Goal: Information Seeking & Learning: Learn about a topic

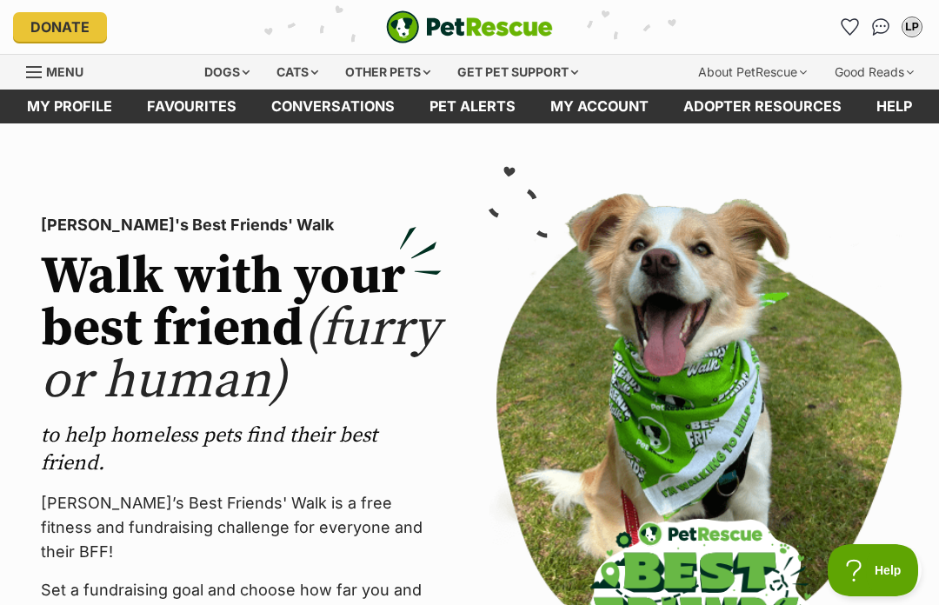
click at [59, 85] on link "Menu" at bounding box center [61, 70] width 70 height 31
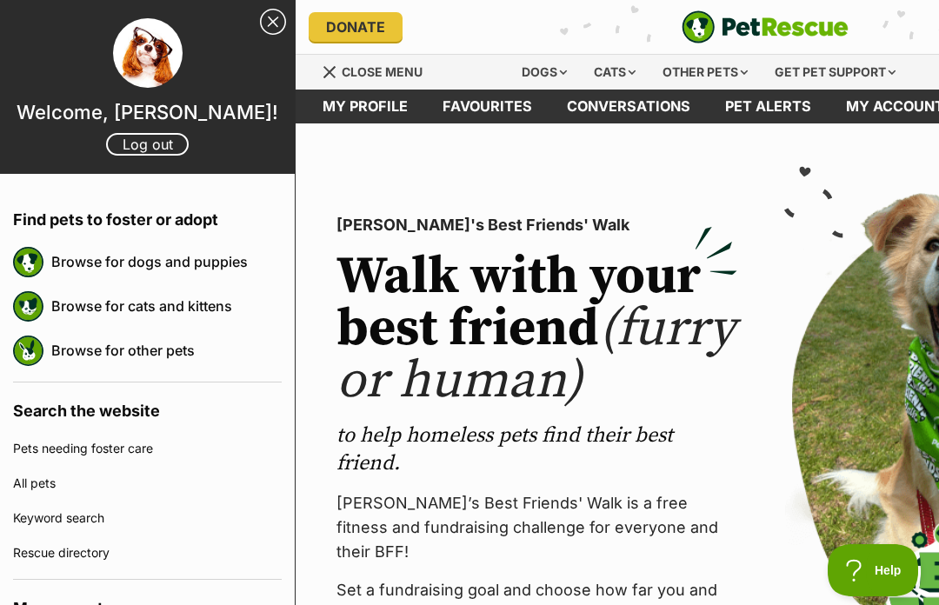
click at [196, 264] on link "Browse for dogs and puppies" at bounding box center [166, 261] width 230 height 37
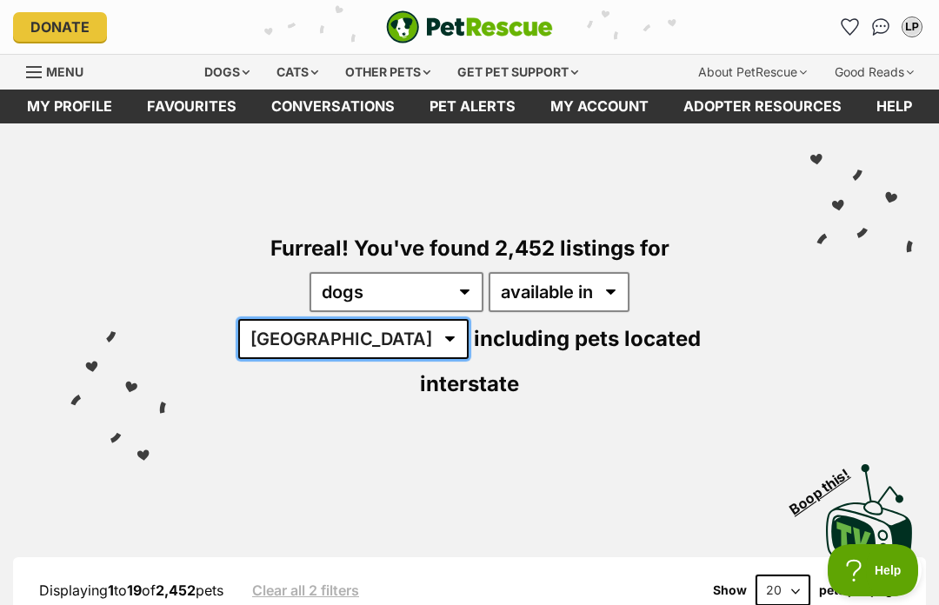
click at [469, 319] on select "Australia ACT NSW NT QLD SA TAS VIC WA" at bounding box center [353, 339] width 230 height 40
select select "[GEOGRAPHIC_DATA]"
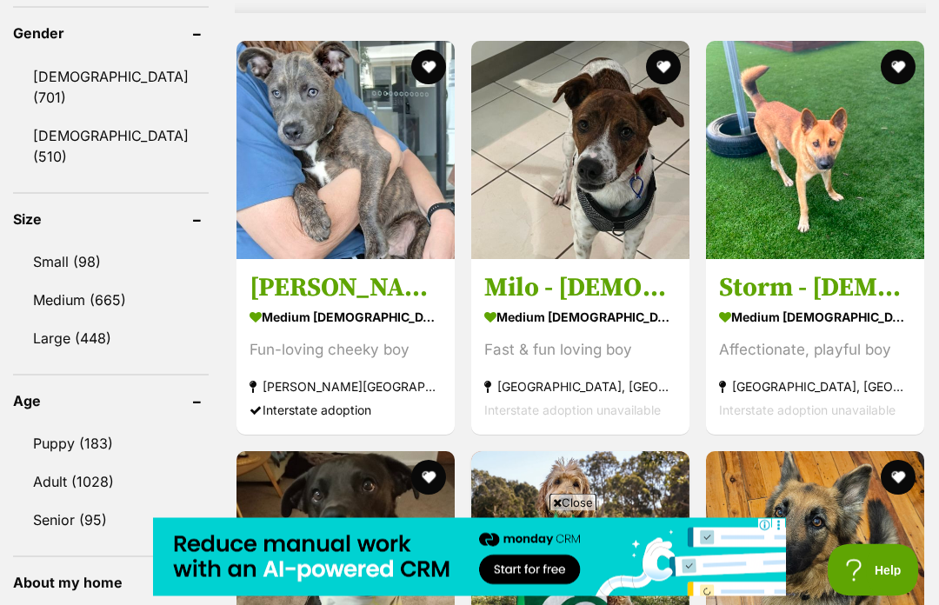
scroll to position [1600, 0]
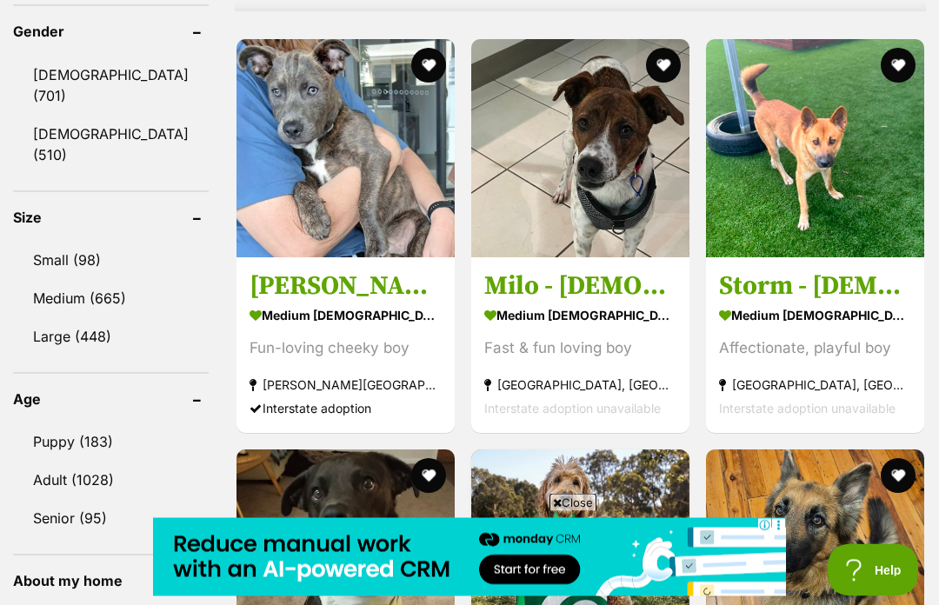
click at [85, 281] on link "Medium (665)" at bounding box center [111, 299] width 196 height 37
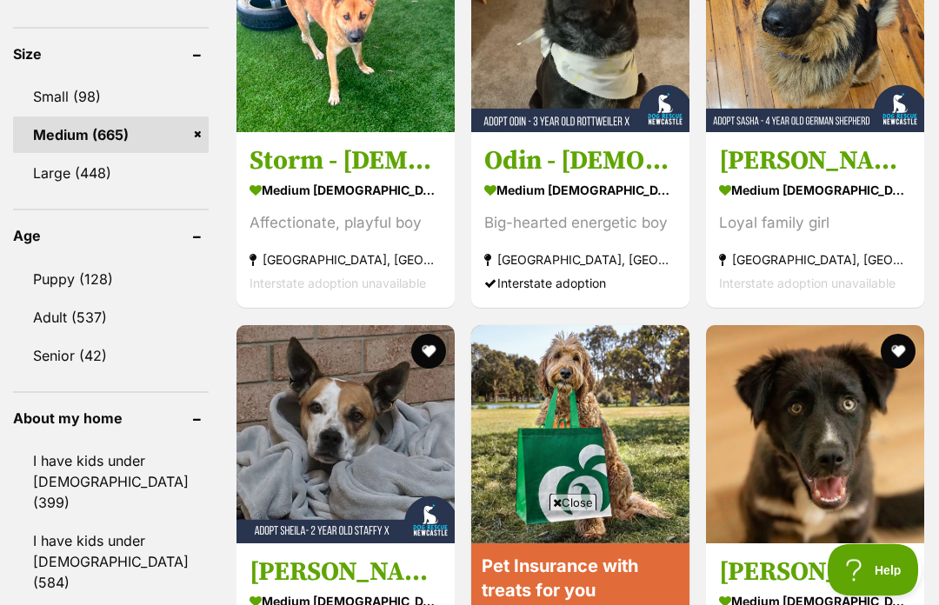
scroll to position [1730, 0]
click at [84, 299] on link "Adult (537)" at bounding box center [111, 317] width 196 height 37
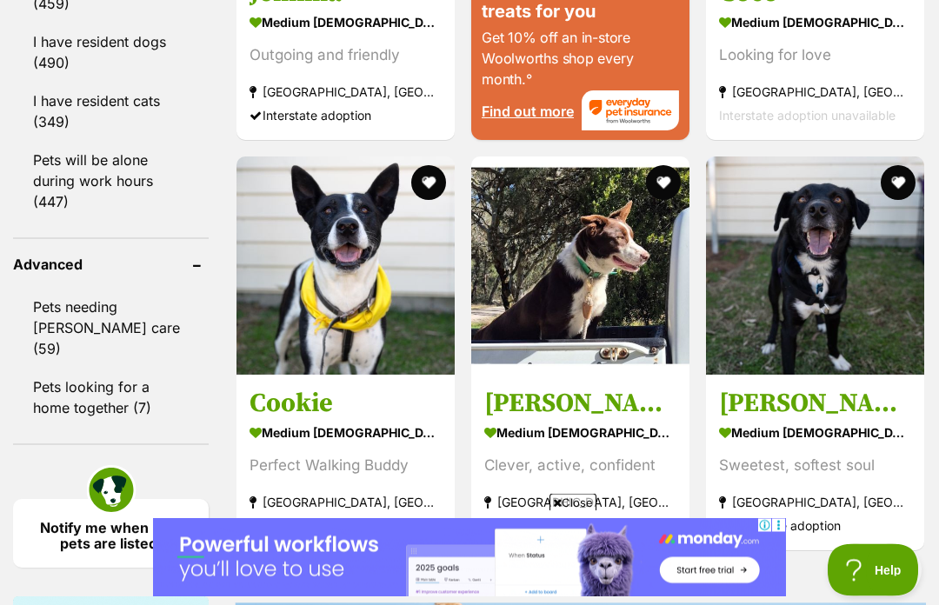
scroll to position [2309, 0]
click at [818, 341] on img at bounding box center [815, 266] width 218 height 218
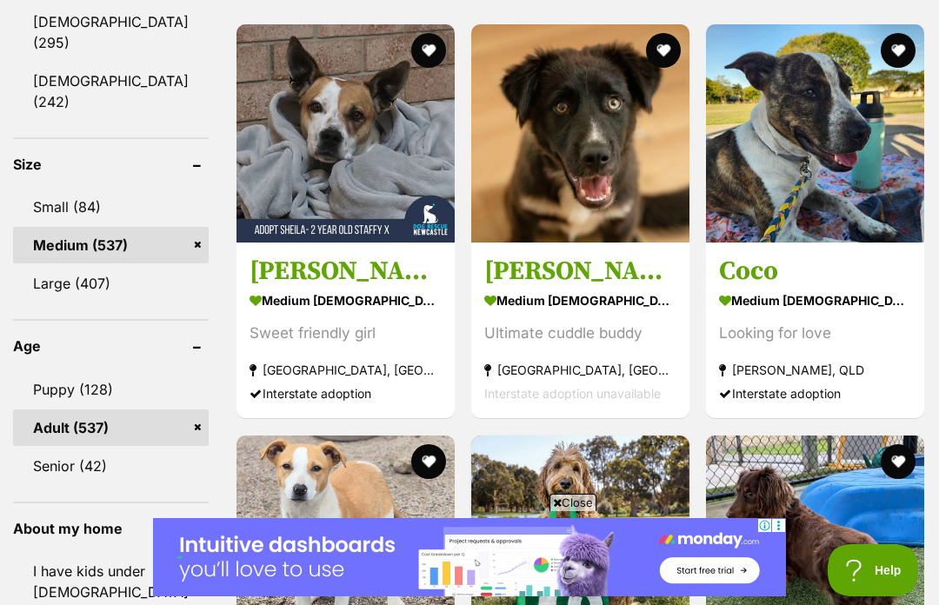
scroll to position [1621, 0]
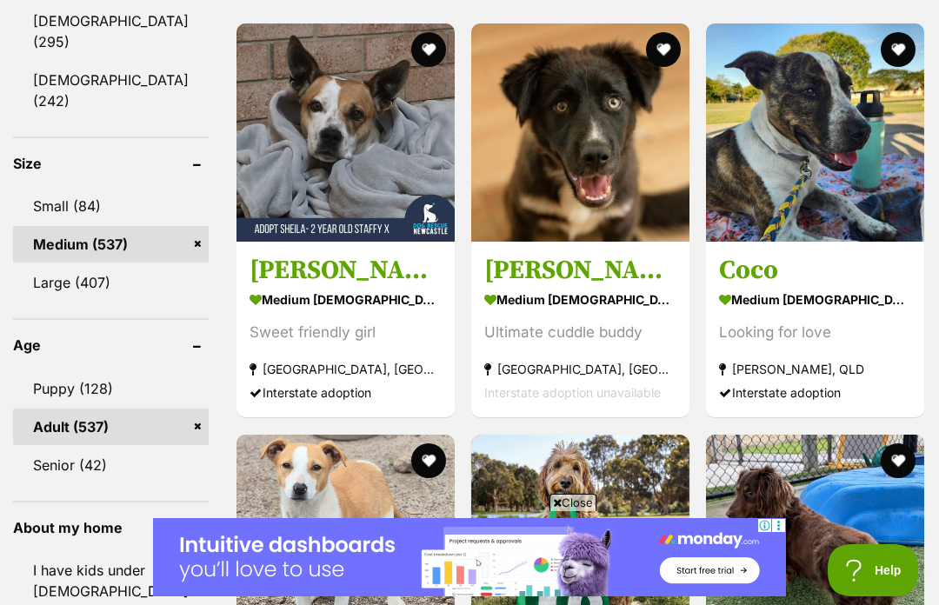
click at [76, 447] on link "Senior (42)" at bounding box center [111, 465] width 196 height 37
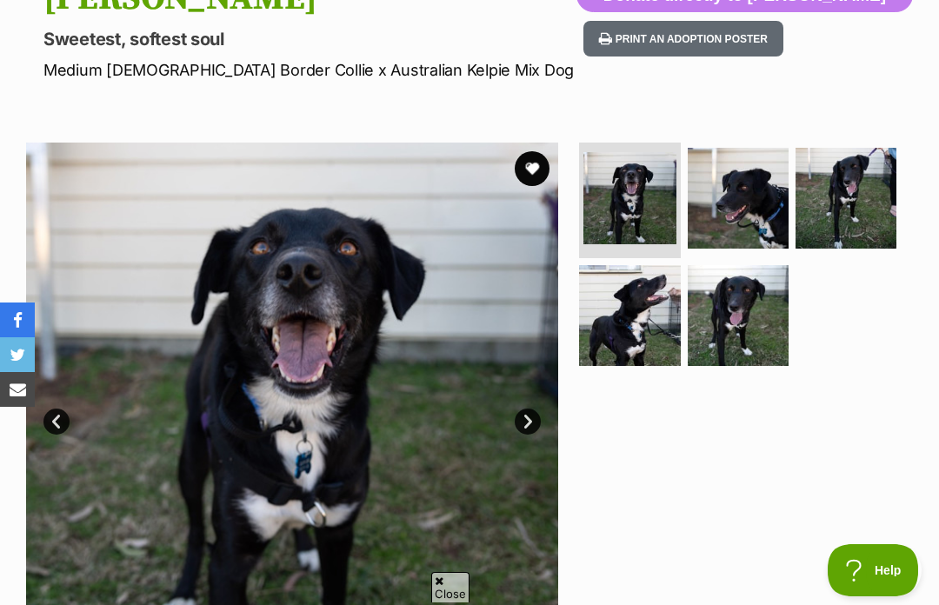
click at [635, 303] on img at bounding box center [629, 315] width 101 height 101
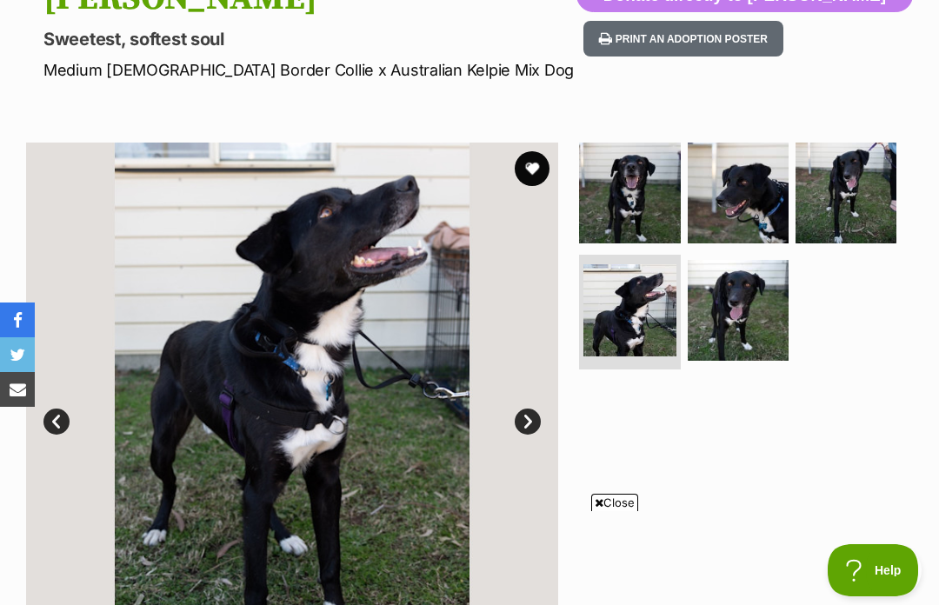
click at [738, 339] on img at bounding box center [738, 310] width 101 height 101
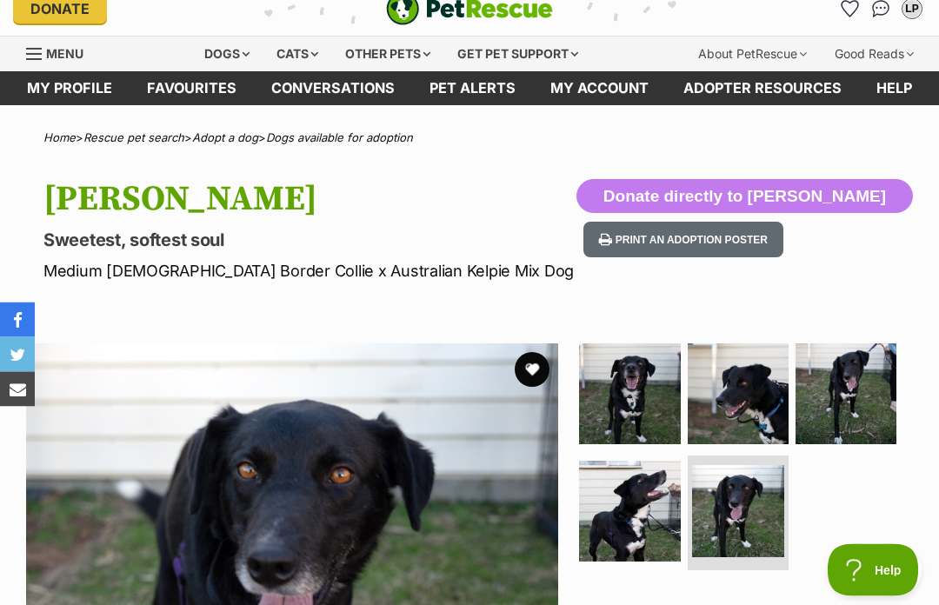
scroll to position [6, 0]
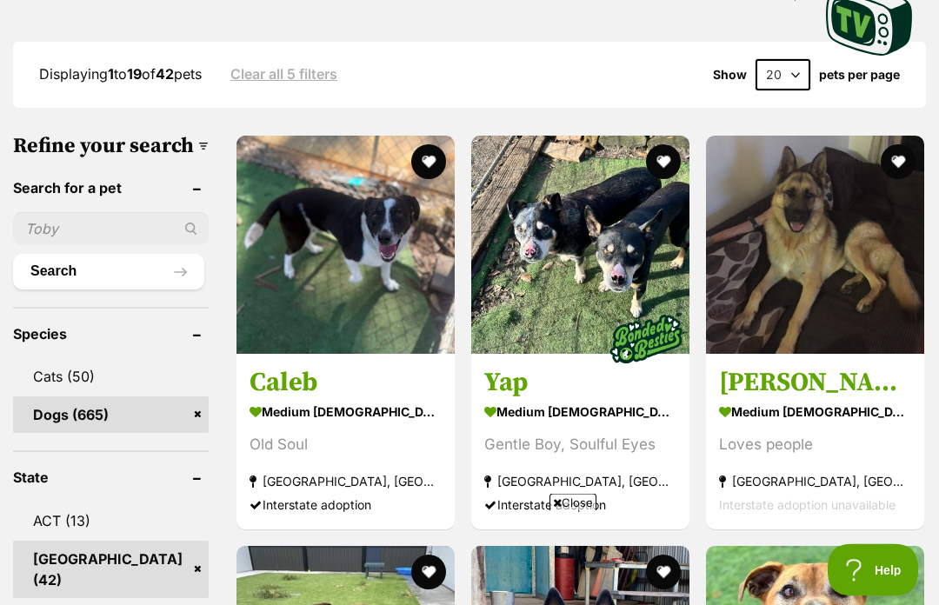
scroll to position [521, 0]
click at [290, 243] on img at bounding box center [345, 245] width 218 height 218
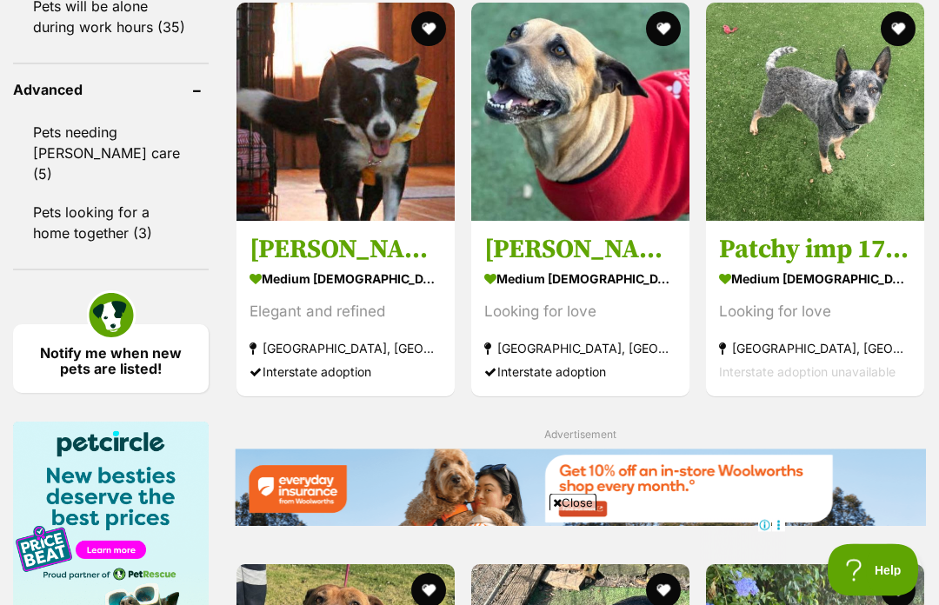
scroll to position [2463, 0]
click at [287, 221] on img at bounding box center [345, 112] width 218 height 218
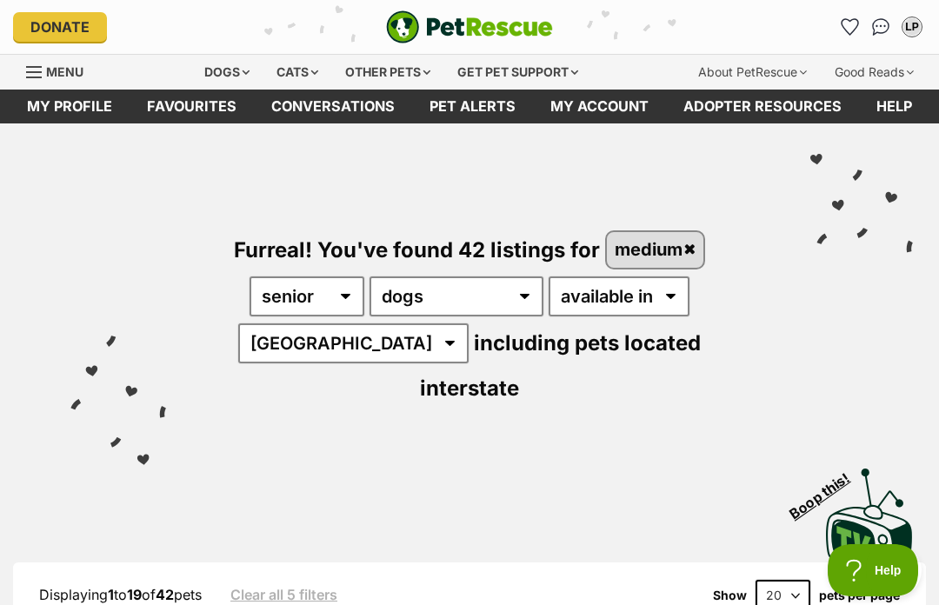
scroll to position [0, 0]
click at [493, 31] on img "PetRescue" at bounding box center [469, 26] width 167 height 33
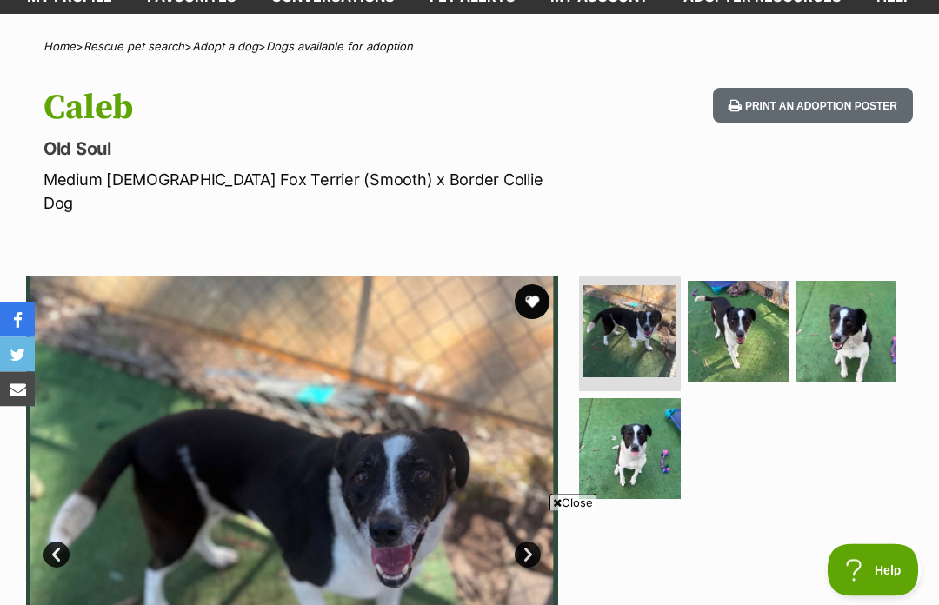
scroll to position [82, 0]
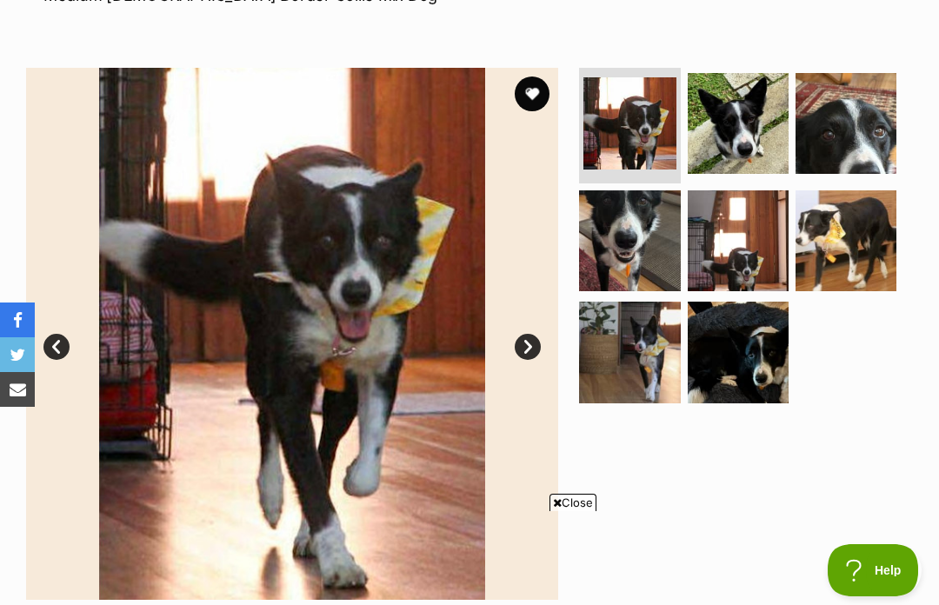
scroll to position [276, 0]
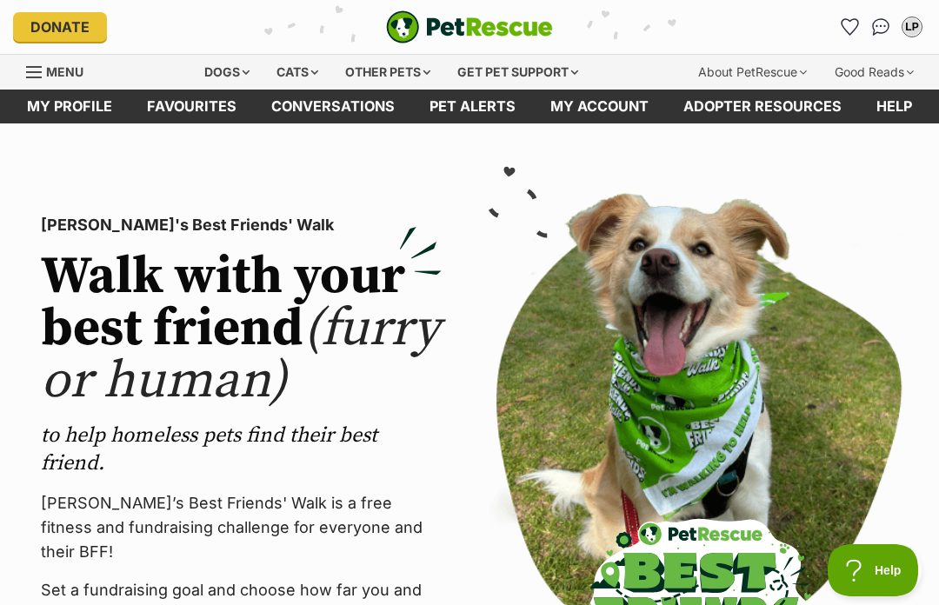
click at [72, 70] on span "Menu" at bounding box center [64, 71] width 37 height 15
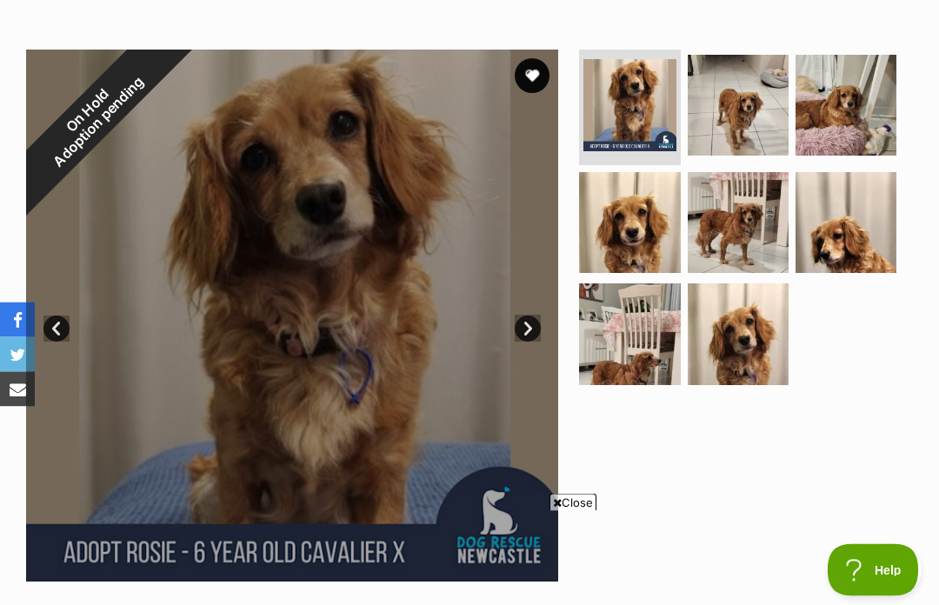
scroll to position [416, 0]
click at [727, 172] on img at bounding box center [738, 222] width 101 height 101
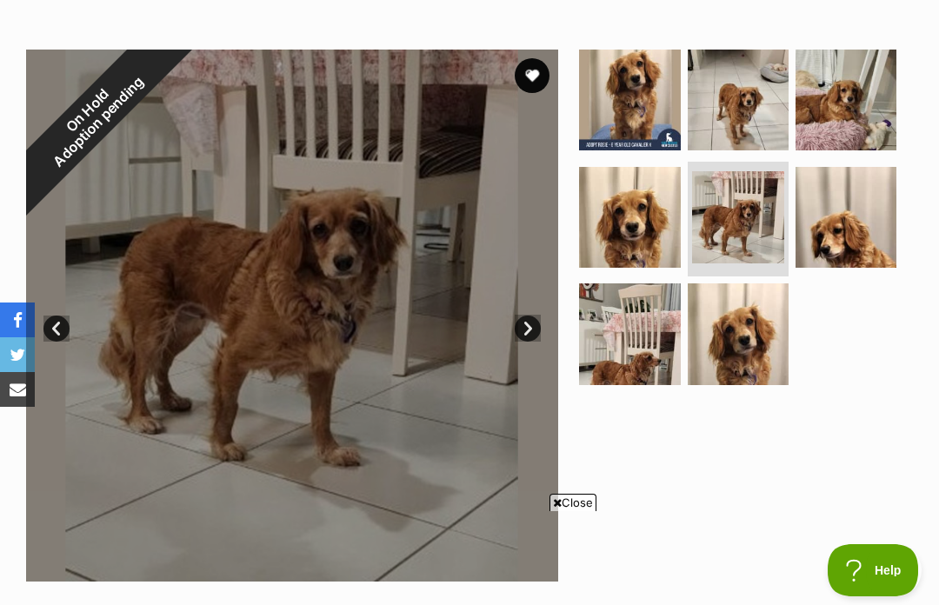
click at [735, 283] on img at bounding box center [738, 333] width 101 height 101
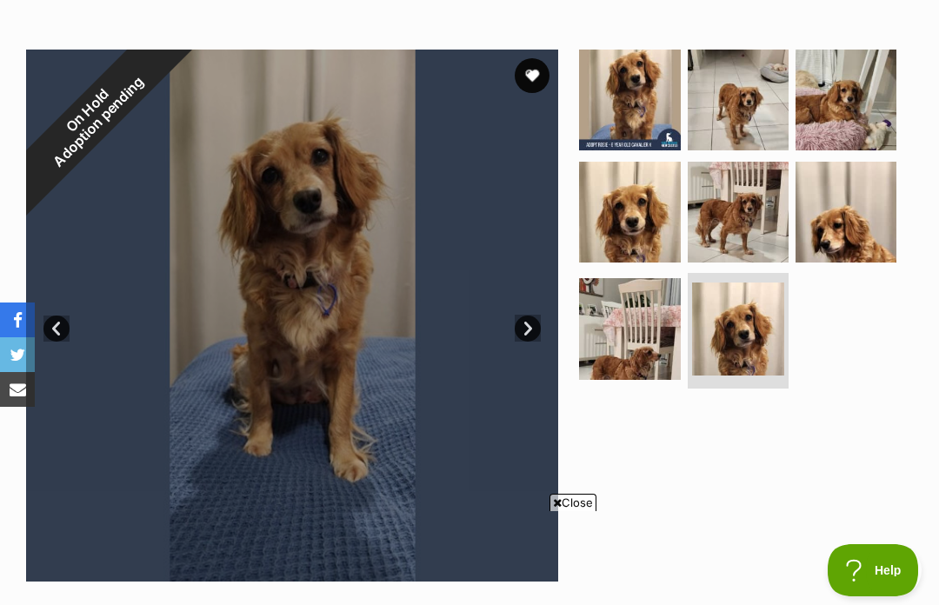
click at [847, 162] on img at bounding box center [846, 212] width 101 height 101
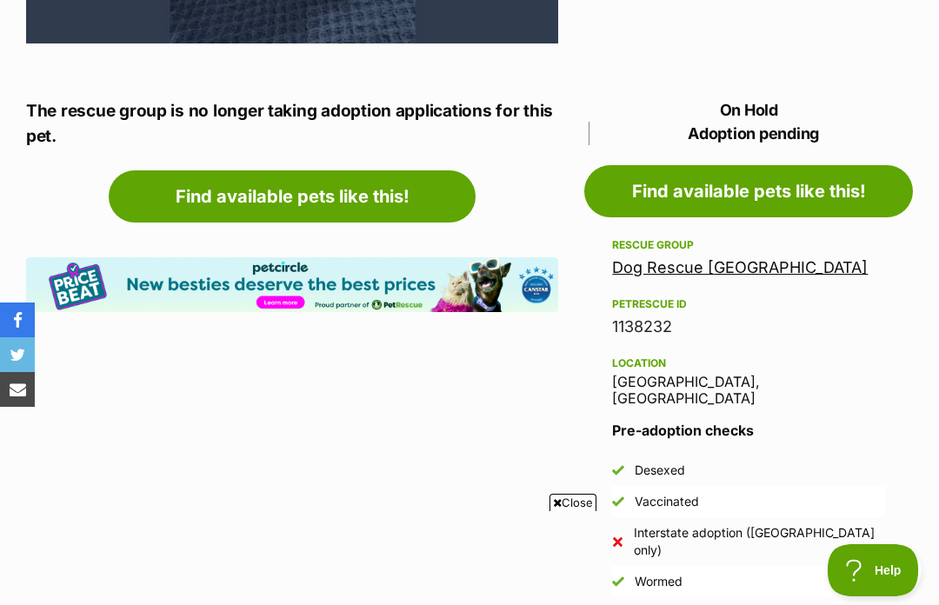
scroll to position [0, 0]
